Goal: Task Accomplishment & Management: Use online tool/utility

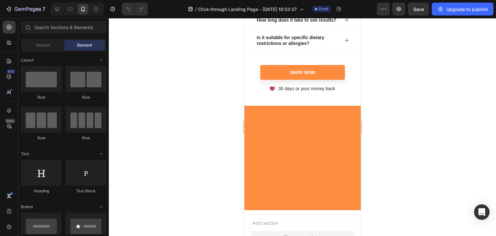
scroll to position [3106, 0]
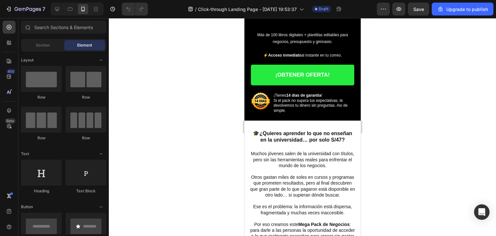
scroll to position [0, 0]
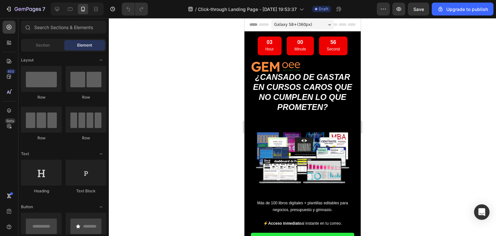
drag, startPoint x: 358, startPoint y: 207, endPoint x: 604, endPoint y: 20, distance: 309.0
click at [71, 11] on icon at bounding box center [70, 9] width 6 height 6
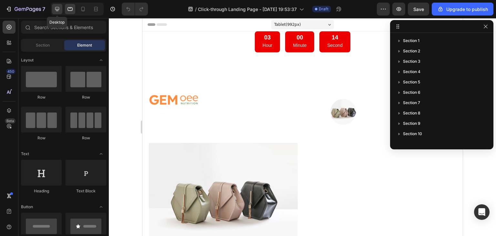
click at [60, 10] on icon at bounding box center [57, 9] width 6 height 6
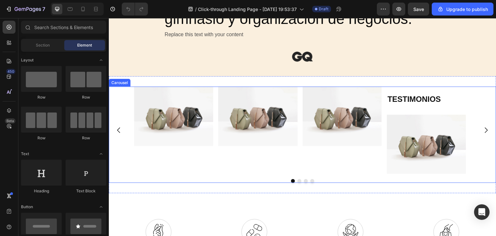
scroll to position [1221, 0]
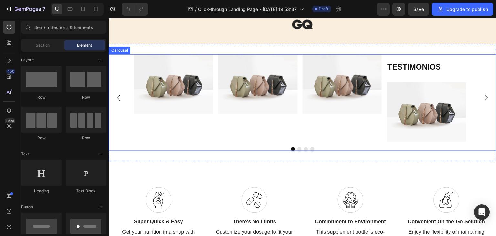
click at [485, 96] on icon "Carousel Next Arrow" at bounding box center [487, 98] width 8 height 8
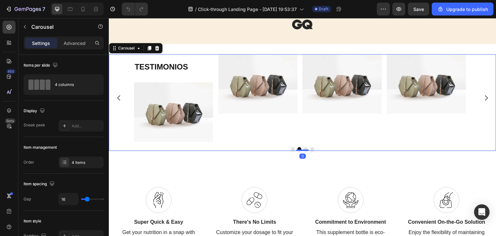
click at [485, 96] on icon "Carousel Next Arrow" at bounding box center [487, 98] width 8 height 8
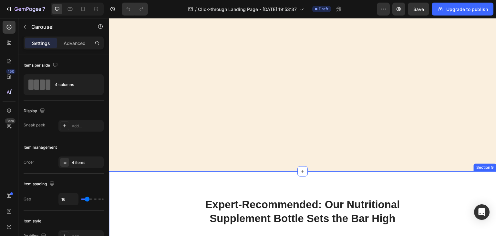
scroll to position [1964, 0]
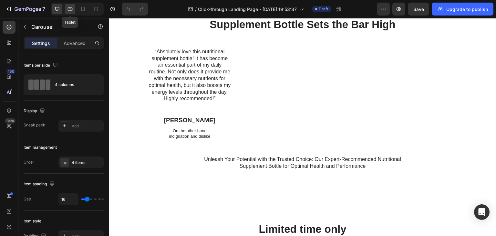
click at [71, 11] on icon at bounding box center [70, 9] width 6 height 6
type input "100%"
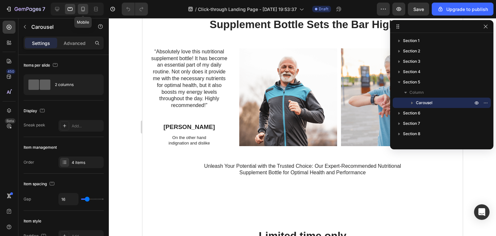
click at [82, 9] on icon at bounding box center [83, 9] width 6 height 6
type input "30"
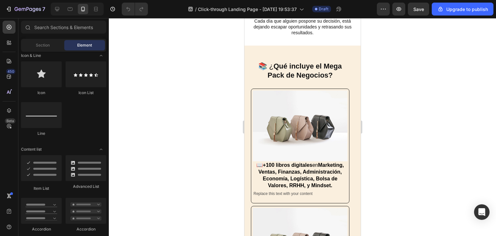
scroll to position [602, 0]
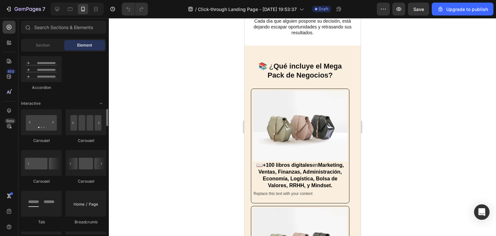
drag, startPoint x: 108, startPoint y: 102, endPoint x: 110, endPoint y: 123, distance: 21.1
click at [110, 0] on div "7 / Click-through Landing Page - [DATE] 19:53:37 Draft Preview Save Upgrade to …" at bounding box center [248, 0] width 496 height 0
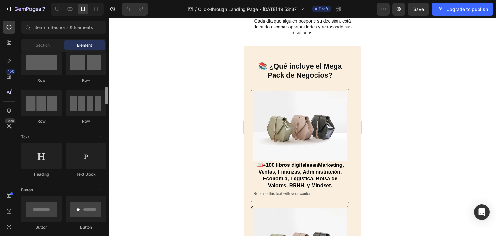
scroll to position [0, 0]
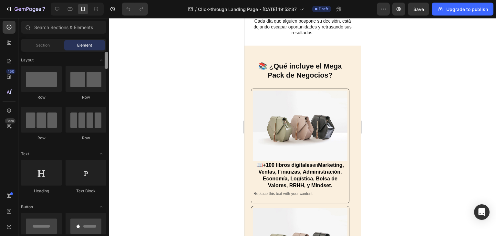
drag, startPoint x: 107, startPoint y: 117, endPoint x: 107, endPoint y: 52, distance: 65.6
click at [107, 52] on div at bounding box center [106, 143] width 5 height 183
